Goal: Information Seeking & Learning: Learn about a topic

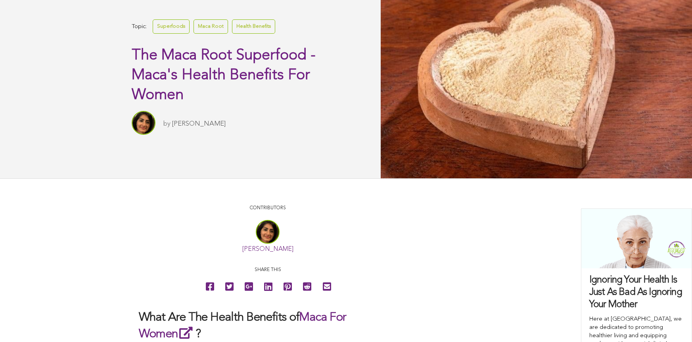
scroll to position [234, 0]
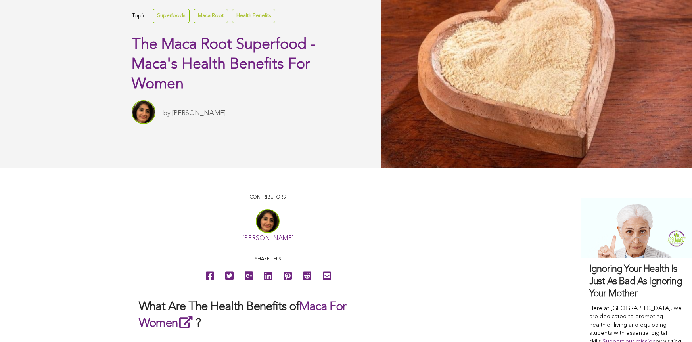
click at [242, 242] on link "[PERSON_NAME]" at bounding box center [267, 239] width 51 height 6
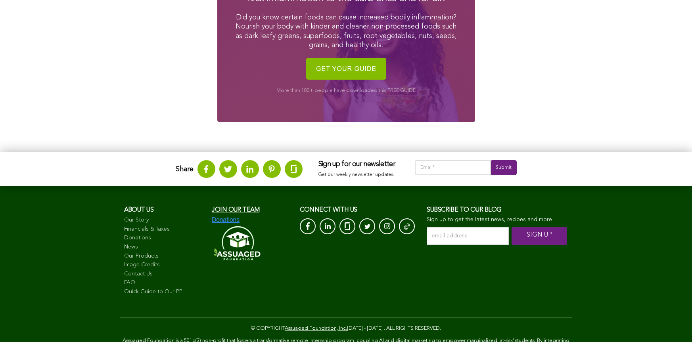
scroll to position [396, 0]
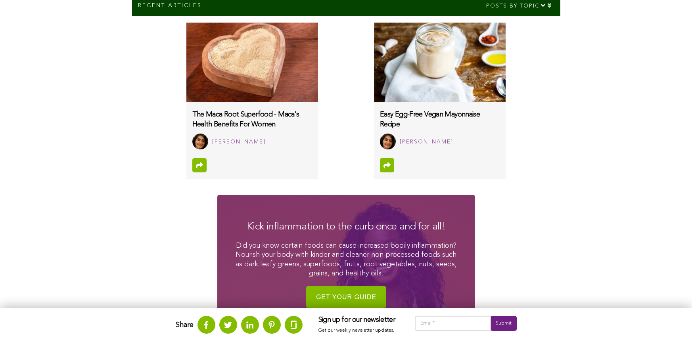
click at [374, 102] on img at bounding box center [440, 62] width 132 height 79
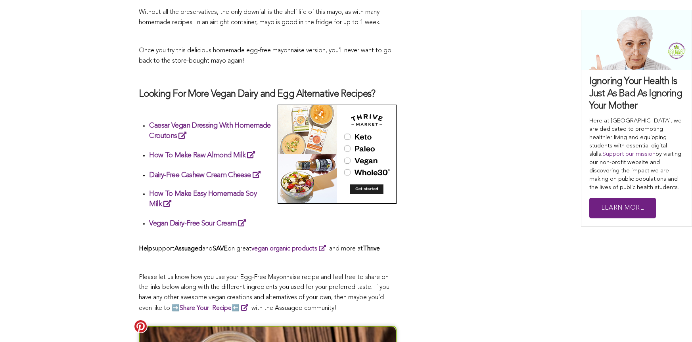
scroll to position [1170, 0]
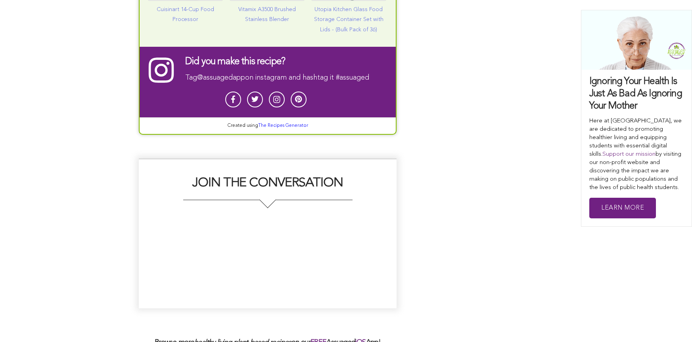
scroll to position [1859, 0]
